Goal: Information Seeking & Learning: Learn about a topic

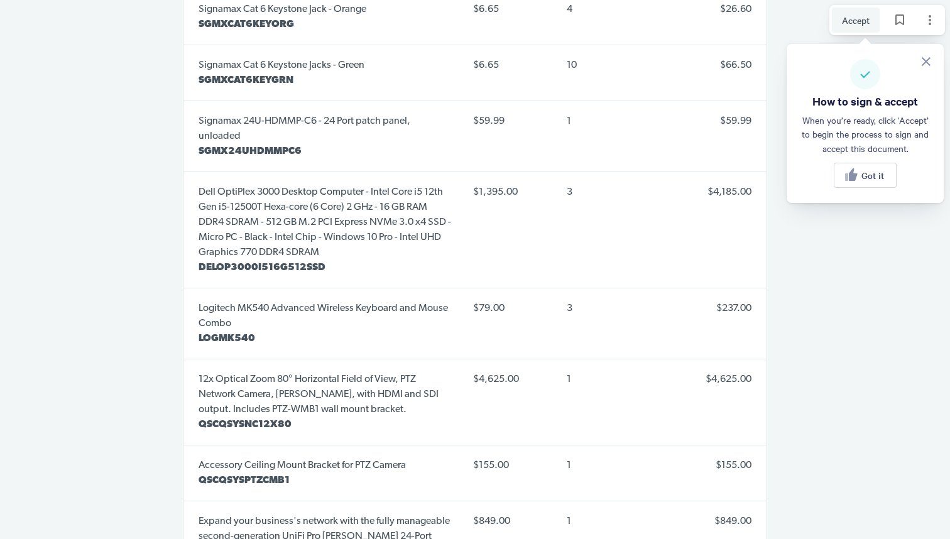
scroll to position [6111, 0]
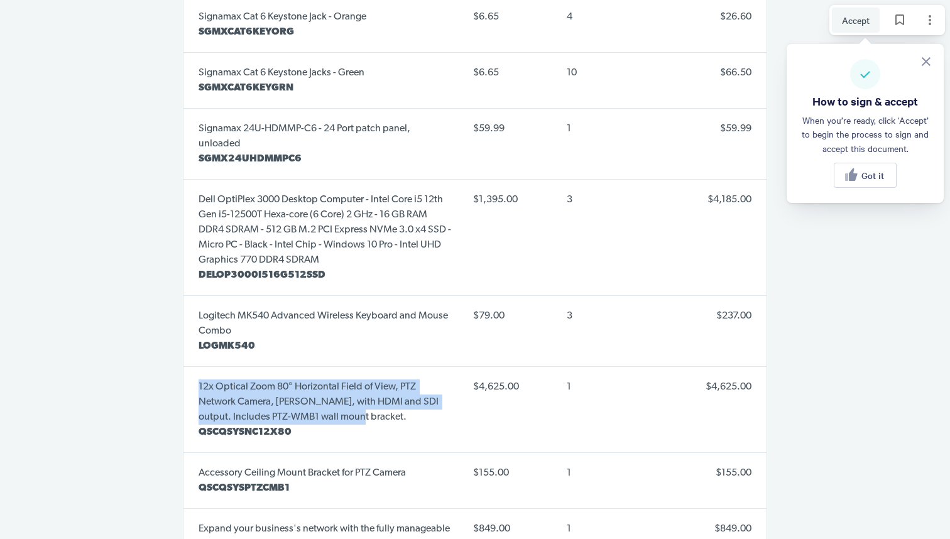
drag, startPoint x: 193, startPoint y: 348, endPoint x: 327, endPoint y: 388, distance: 138.9
click at [327, 388] on td "12x Optical Zoom 80° Horizontal Field of View, PTZ Network Camera, [PERSON_NAME…" at bounding box center [322, 410] width 279 height 86
copy p "12x Optical Zoom 80° Horizontal Field of View, PTZ Network Camera, [PERSON_NAME…"
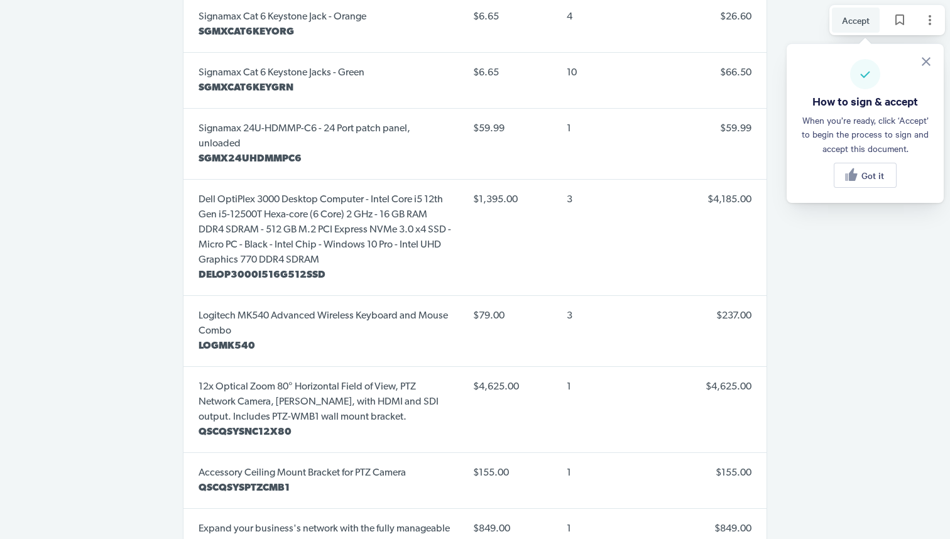
click at [340, 425] on p "QSCQSYSNC12X80" at bounding box center [325, 432] width 254 height 15
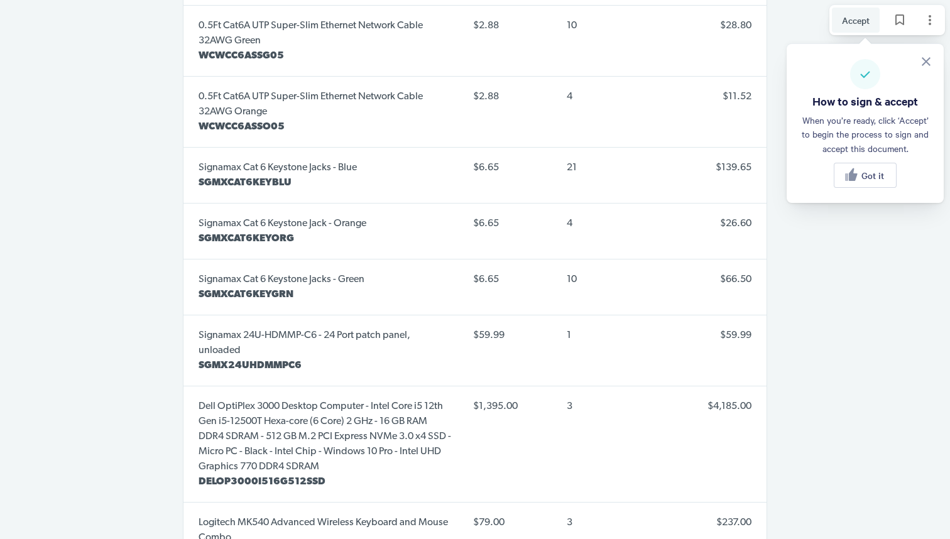
scroll to position [5904, 0]
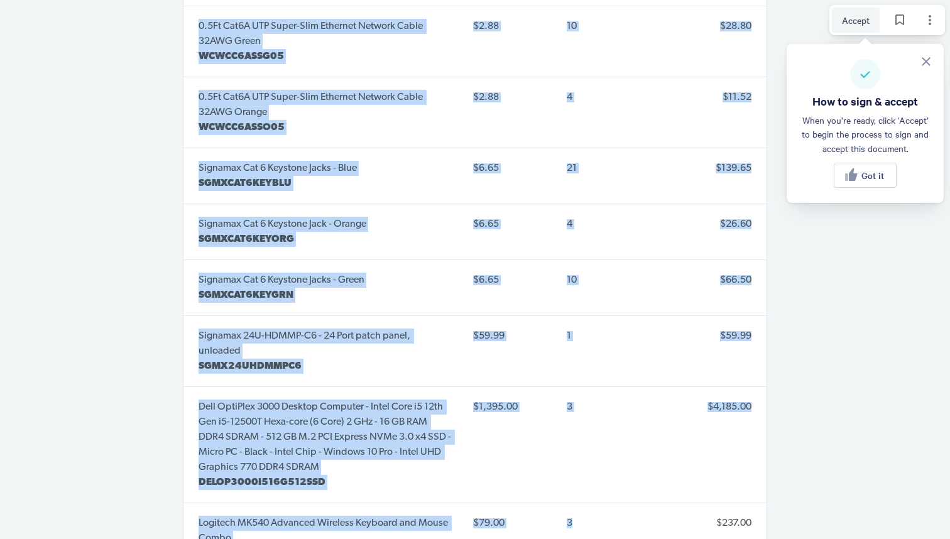
drag, startPoint x: 136, startPoint y: 371, endPoint x: 560, endPoint y: 495, distance: 441.8
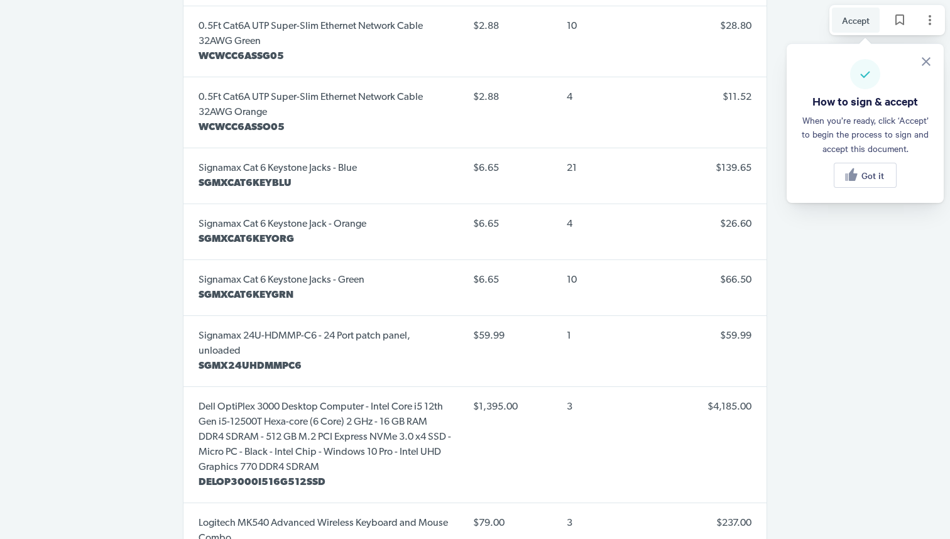
click at [558, 448] on td "3" at bounding box center [602, 445] width 93 height 116
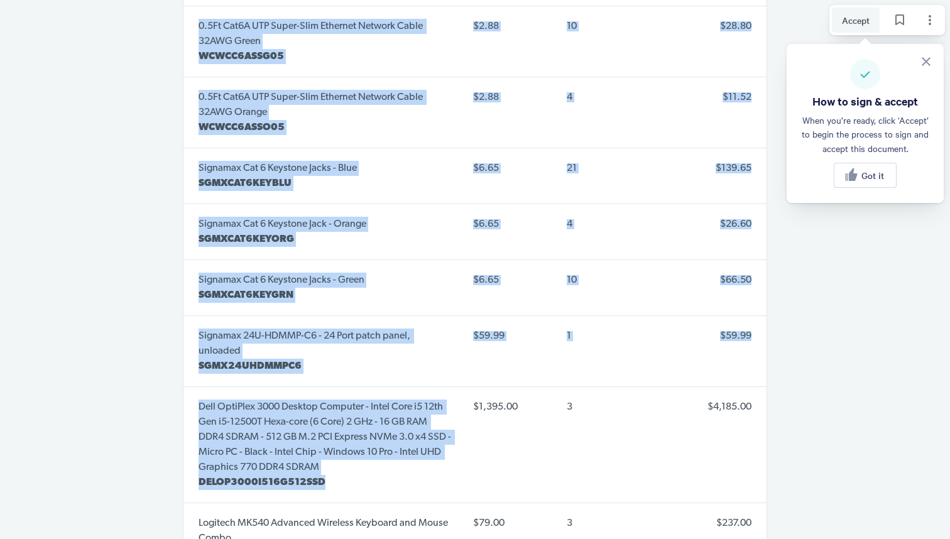
drag, startPoint x: 416, startPoint y: 453, endPoint x: 181, endPoint y: 352, distance: 255.5
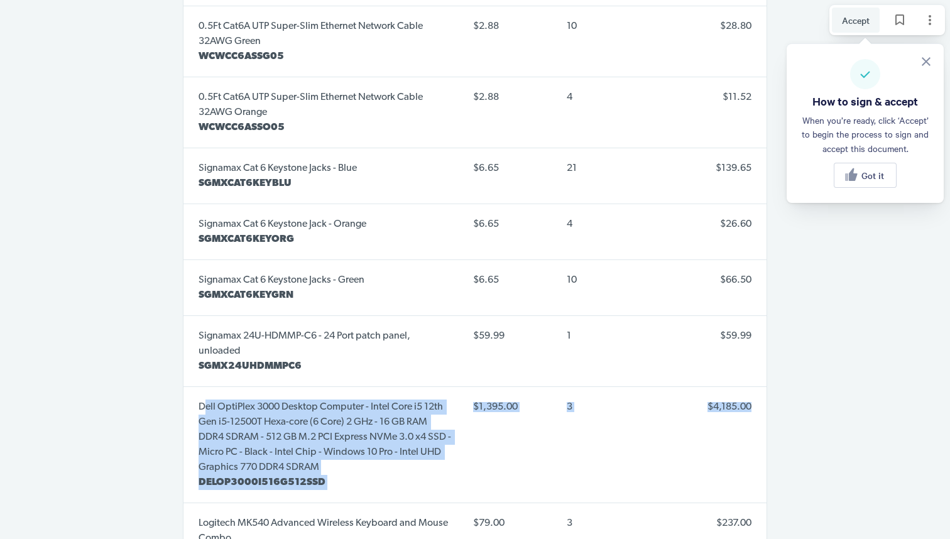
drag, startPoint x: 234, startPoint y: 378, endPoint x: 706, endPoint y: 393, distance: 471.9
click at [706, 393] on tr "Dell OptiPlex 3000 Desktop Computer - Intel Core i5 12th Gen i5-12500T Hexa-cor…" at bounding box center [474, 445] width 583 height 116
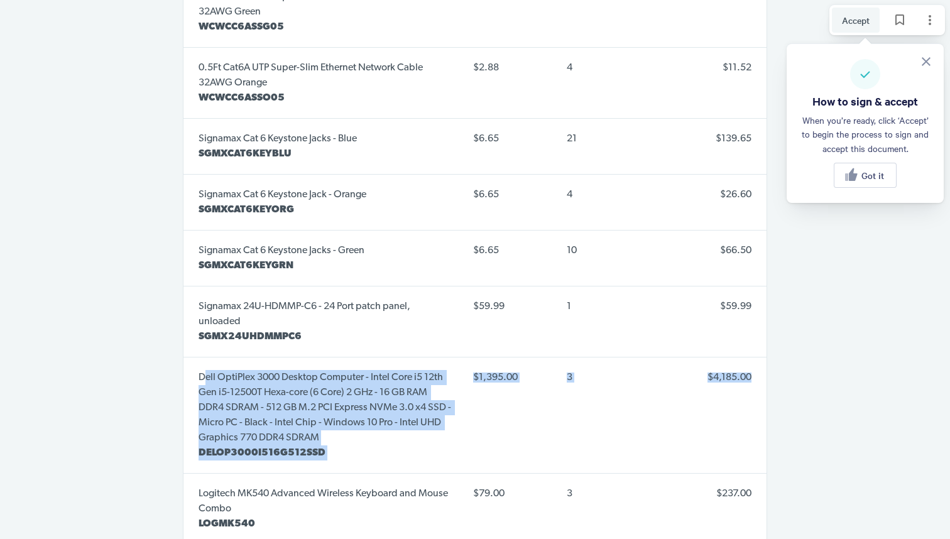
scroll to position [5937, 0]
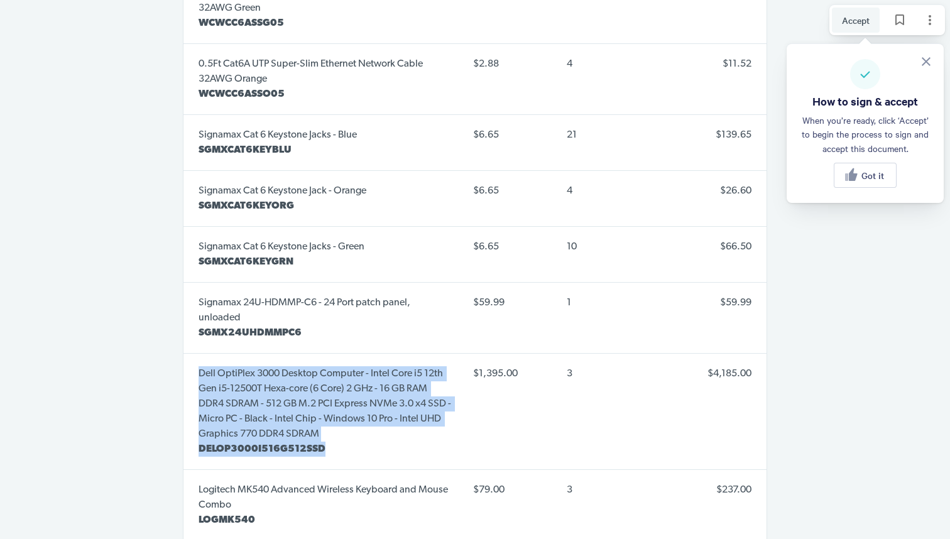
drag, startPoint x: 197, startPoint y: 337, endPoint x: 347, endPoint y: 421, distance: 172.9
click at [347, 421] on td "Dell OptiPlex 3000 Desktop Computer - Intel Core i5 12th Gen i5-12500T Hexa-cor…" at bounding box center [322, 412] width 279 height 116
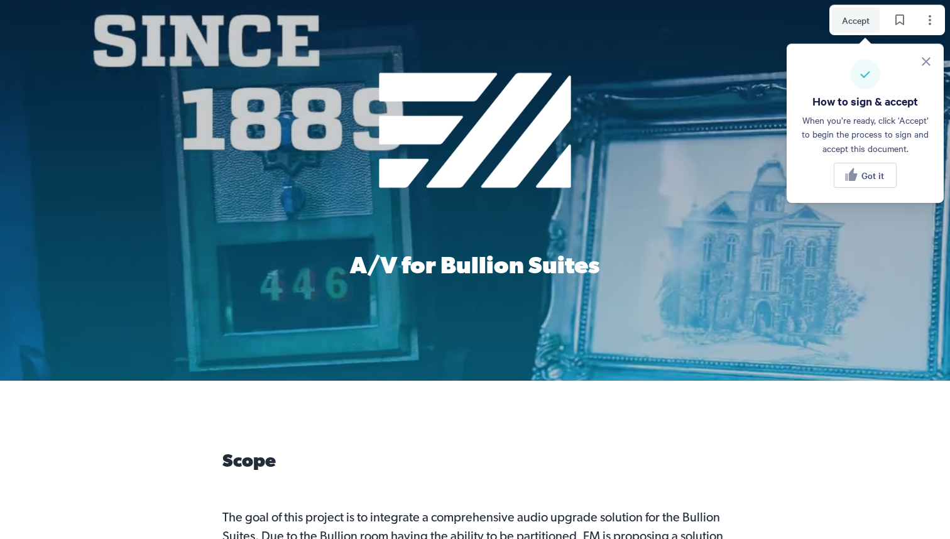
scroll to position [0, 0]
click at [930, 18] on icon "Page options" at bounding box center [929, 20] width 15 height 15
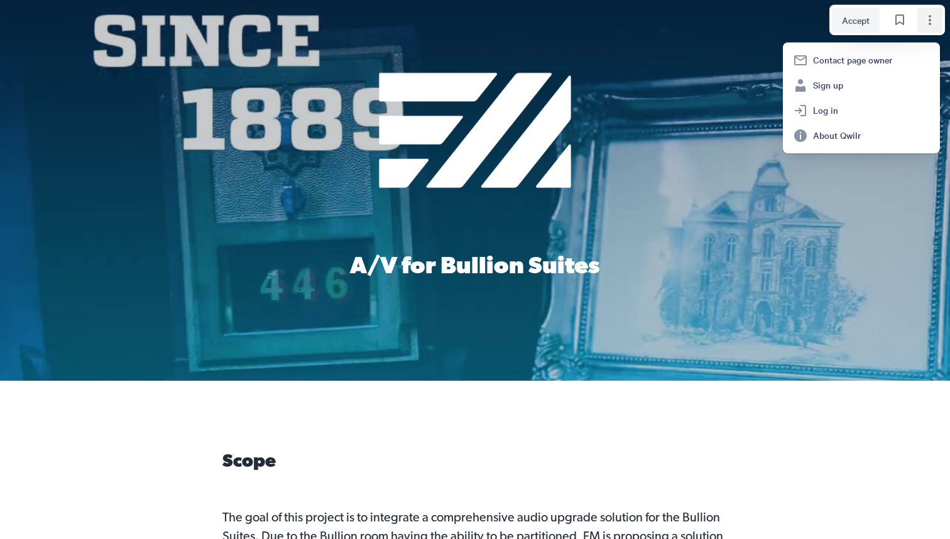
click at [827, 337] on div at bounding box center [475, 190] width 950 height 381
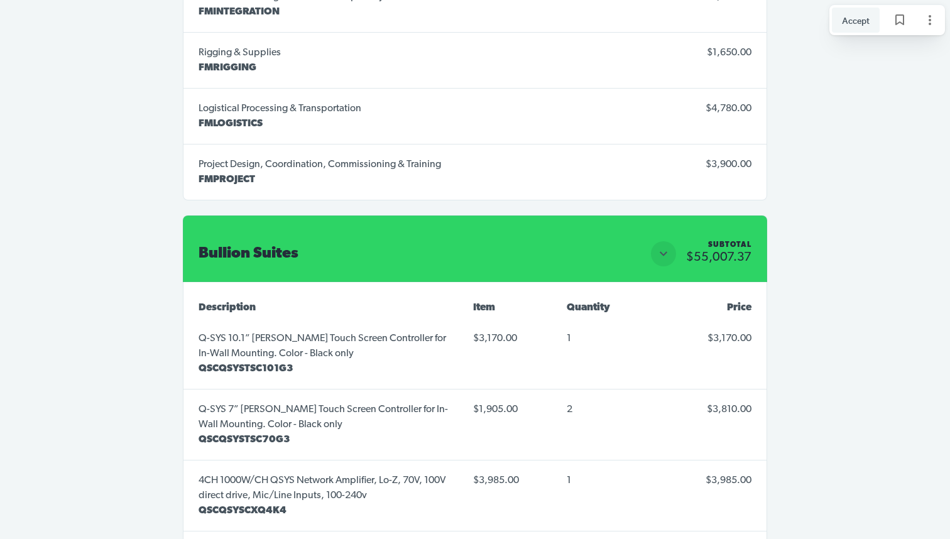
scroll to position [2875, 0]
